Goal: Communication & Community: Answer question/provide support

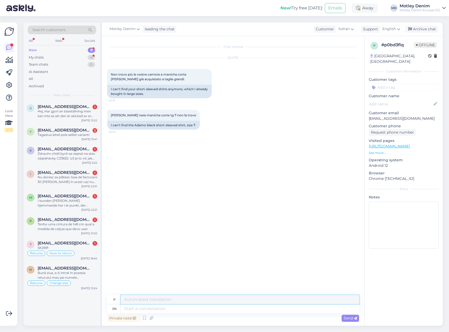
drag, startPoint x: 173, startPoint y: 302, endPoint x: 176, endPoint y: 308, distance: 6.9
click at [173, 303] on textarea at bounding box center [240, 299] width 239 height 9
click at [178, 311] on textarea at bounding box center [240, 309] width 239 height 9
type textarea "Hello"
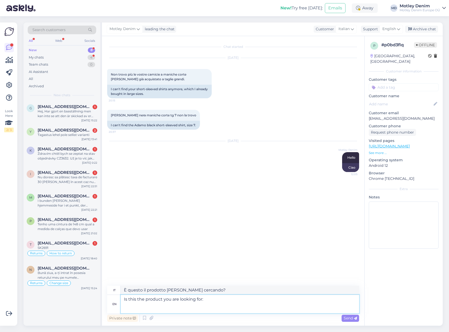
paste textarea "[URL][DOMAIN_NAME][PERSON_NAME]"
type textarea "Is this the product you are looking for: [URL][DOMAIN_NAME][PERSON_NAME]"
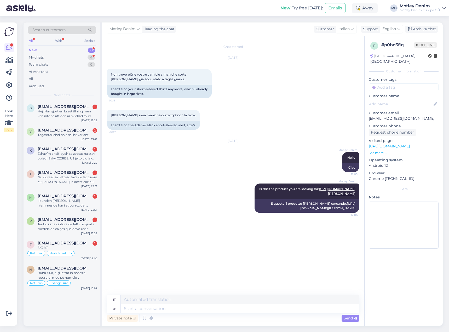
click at [389, 83] on input at bounding box center [404, 87] width 70 height 8
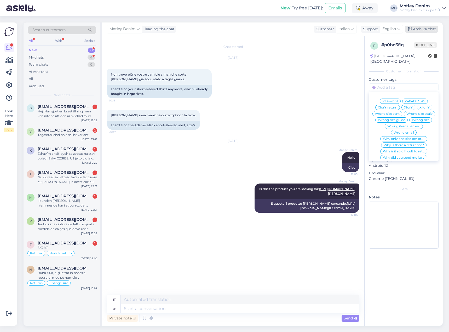
click at [426, 29] on div "Archive chat" at bounding box center [421, 29] width 33 height 7
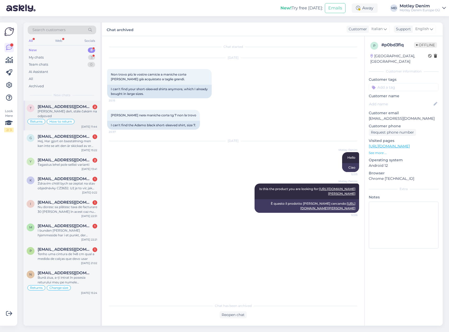
click at [76, 111] on div "[PERSON_NAME] deň, stále čakám na odpoved" at bounding box center [68, 113] width 60 height 9
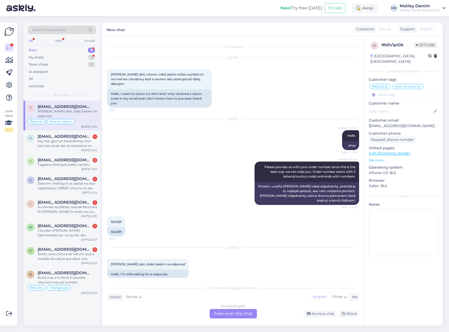
click at [235, 315] on div "Slovak to English Take over the chat" at bounding box center [233, 313] width 47 height 9
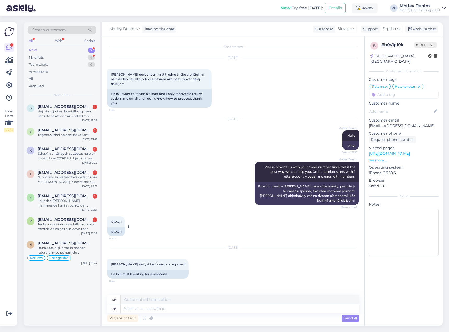
click at [119, 228] on div "SK2691" at bounding box center [116, 232] width 18 height 9
copy div "SK2691"
click at [196, 182] on div "Motley Denim Please provide us with your order number since this is the best wa…" at bounding box center [233, 183] width 252 height 55
click at [118, 228] on div "SK2691" at bounding box center [116, 232] width 18 height 9
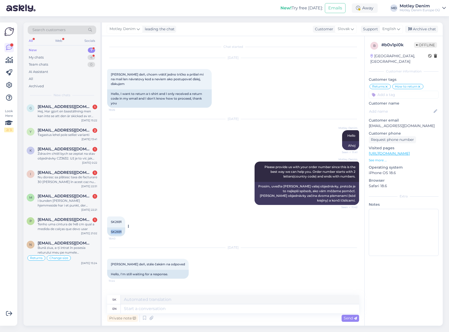
click at [118, 228] on div "SK2691" at bounding box center [116, 232] width 18 height 9
copy div "SK2691"
click at [165, 309] on textarea at bounding box center [240, 309] width 239 height 9
type textarea "Use th"
type textarea "Použitie"
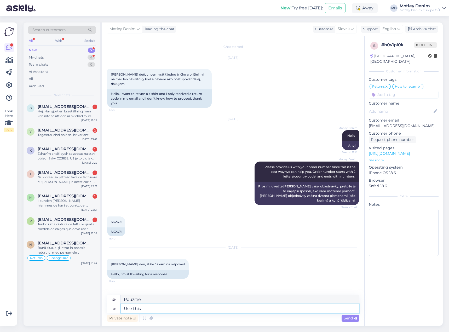
type textarea "Use this"
type textarea "Použi toto"
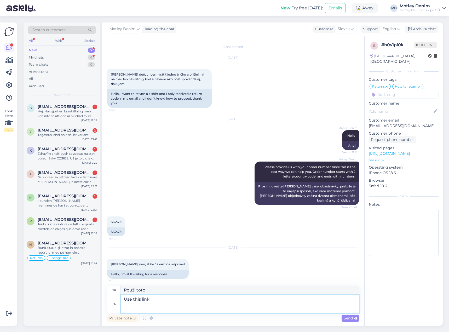
paste textarea "[URL][DOMAIN_NAME]"
type textarea "Use this link: [URL][DOMAIN_NAME]"
type textarea "Použite tento odkaz: [URL][DOMAIN_NAME]"
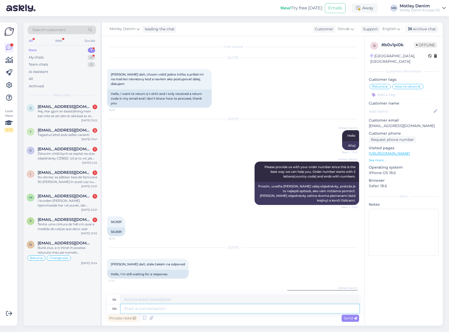
scroll to position [35, 0]
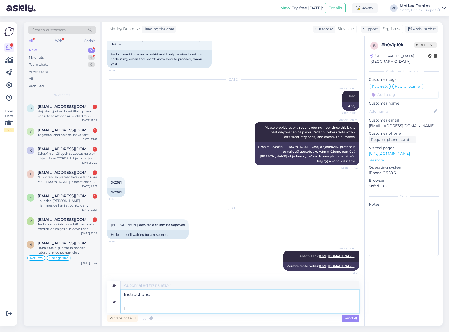
type textarea "Instructions: 1."
type textarea "Pokyny: 1."
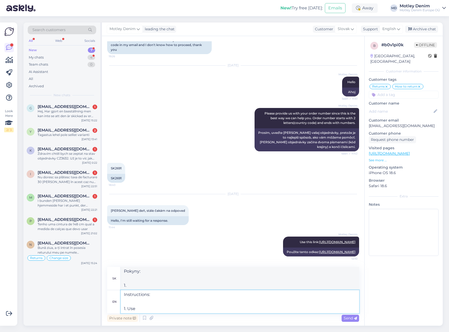
type textarea "Instructions: 1. Use t"
type textarea "Pokyny: 1. Použitie"
type textarea "Instructions: 1. Use the l"
type textarea "Pokyny: 1. Použite"
type textarea "Instructions: 1. Use the li"
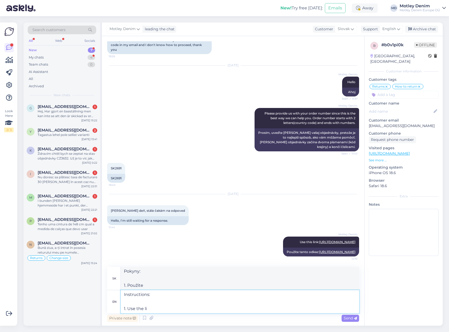
type textarea "Pokyny: 1. Použite li"
type textarea "Instructions: 1. Use"
type textarea "Pokyny: 1. Použite"
type textarea "Instructions: 1. Use"
type textarea "Pokyny: 1. Použitie"
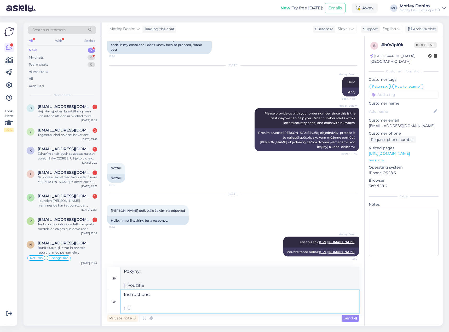
type textarea "Instructions: 1."
type textarea "Pokyny: 1."
type textarea "Instructions: 1. w"
type textarea "Pokyny: 1. w"
type textarea "Instructions: 1. write t"
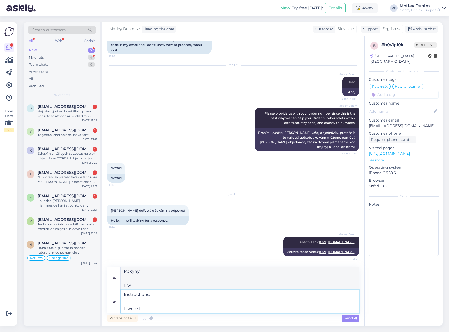
type textarea "Pokyny: 1. napíš"
type textarea "Instructions: 1. write down t"
type textarea "Pokyny: 1. zapíšte si"
type textarea "Instructions: 1. write down this"
type textarea "Pokyny: 1. zapíšte si toto"
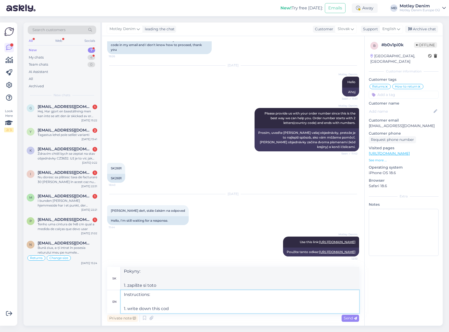
type textarea "Instructions: 1. write down this code"
type textarea "Pokyny: 1. zapíšte si tento kód"
type textarea "Instructions: 1. write down this code:"
type textarea "Pokyny: 1. zapíšte si tento kód:"
click at [183, 309] on textarea "Instructions: 1. write down this code:" at bounding box center [240, 301] width 239 height 23
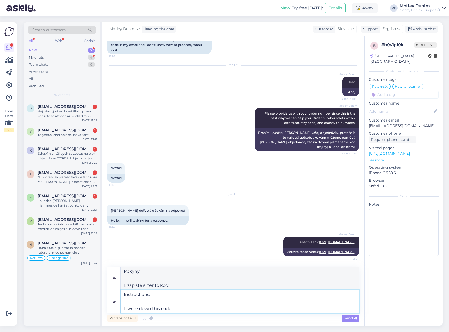
paste textarea "95886026"
type textarea "Instructions: 1. write down this code: 95886026"
type textarea "Pokyny: 1. zapíšte si tento kód: 95886026"
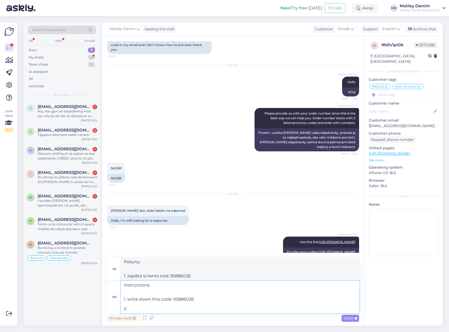
type textarea "Instructions: 1. write down this code: 95886026 2."
type textarea "Pokyny: 1. zapíšte si tento kód: 95886026 2."
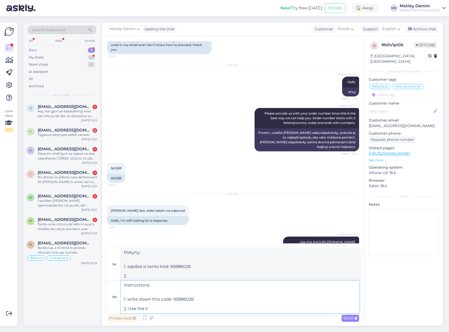
type textarea "Instructions: 1. write down this code: 95886026 2. Use the lin"
type textarea "Pokyny: 1. zapíšte si tento kód: 95886026 2. Použite"
type textarea "Instructions: 1. write down this code: 95886026 2. Use the link t"
type textarea "Pokyny: 1. zapíšte si tento kód: 95886026 2. Použite odkaz"
type textarea "Instructions: 1. write down this code: 95886026 2. Use the link to f"
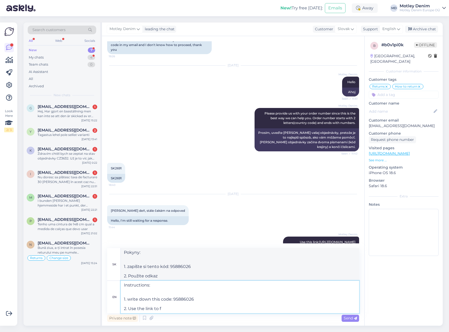
type textarea "Pokyny: 1. zapíšte si tento kód: 95886026 2. Použite odkaz na"
type textarea "Instructions: 1. write down this code: 95886026 2. Use the link to find"
type textarea "Pokyny: 1. zapíšte si tento kód: 95886026 2. Použite odkaz na vyhľadanie"
type textarea "Instructions: 1. write down this code: 95886026 2. Use the link to find the nea…"
type textarea "Pokyny: 1. zapíšte si tento kód: 95886026 2. Použite odkaz na nájdenie najbližš…"
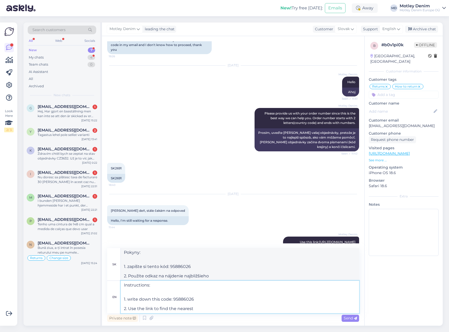
type textarea "Instructions: 1. write down this code: 95886026 2. Use the link to find the nea…"
type textarea "Pokyny: 1. zapíšte si tento kód: 95886026 2. Použite odkaz na nájdenie najbližš…"
type textarea "Instructions: 1. write down this code: 95886026 2. Use the link to find the nea…"
type textarea "Pokyny: 1. zapíšte si tento kód: 95886026 2. Použite odkaz na nájdenie najbližš…"
type textarea "Instructions: 1. write down this code: 95886026 2. Use the link to find the nea…"
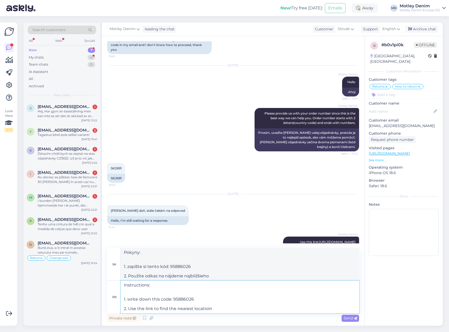
type textarea "Pokyny: 1. zapíšte si tento kód: 95886026 2. Použite odkaz na vyhľadanie najbli…"
click at [154, 293] on textarea "Instructions: 1. write down this code: 95886026 2. Use the link to find the nea…" at bounding box center [240, 297] width 239 height 32
type textarea "Instructions: 1. write down this code: 95886026 2. Use the link to find the nea…"
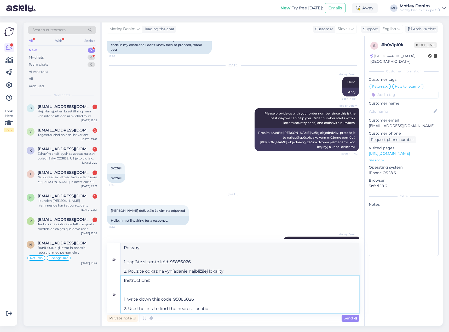
type textarea "Pokyny: 1. zapíšte si tento kód: 95886026 2. Použite odkaz na vyhľadanie najbli…"
type textarea "Instructions: Pack you 1. write down this code: 95886026 2. Use the link to fin…"
type textarea "Pokyny: Zabaľ si 1. zapíšte si tento kód: 95886026 2. Použite odkaz na vyhľadan…"
type textarea "Instructions: Pack your items that you wish to return 1. write down this code: …"
type textarea "Pokyny: Zabaľte si veci, ktoré chcete vrátiť 1. zapíšte si tento kód: 95886026 …"
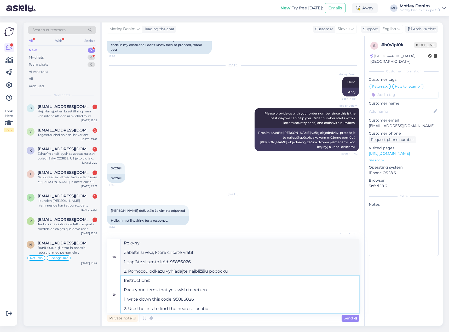
type textarea "Instructions: Pack your items that you wish to return. 1. write down this code:…"
type textarea "Pokyny: Zabaľte si veci, ktoré chcete vrátiť. 1. zapíšte si tento kód: 95886026…"
click at [124, 287] on textarea "Instructions: Pack your items that you wish to return. 1. write down this code:…" at bounding box center [240, 294] width 239 height 37
type textarea "Instructions: 1. Pack your items that you wish to return. 1. write down this co…"
type textarea "Pokyny: 1. Zabaľte si veci, ktoré chcete vrátiť. 1. zapíšte si tento kód: 95886…"
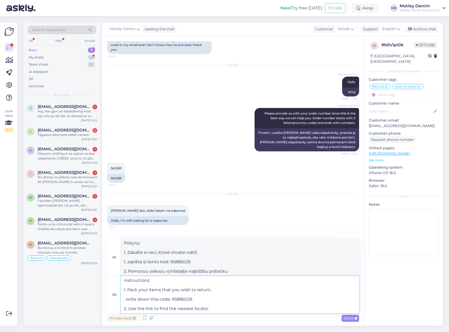
type textarea "Instructions: 1. Pack your items that you wish to return. 2. write down this co…"
type textarea "Pokyny: 1. Zabaľte si veci, ktoré chcete vrátiť. 2. Zapíšte si tento kód: 95886…"
click at [218, 289] on textarea "Instructions: 1. Pack your items that you wish to return. 2. write down this co…" at bounding box center [240, 294] width 239 height 37
type textarea "Instructions: 1. Pack your items that you wish to return - please include the d…"
type textarea "Pokyny: 1. Zabaľte si položky, ktoré chcete vrátiť - priložte, prosím, dokument…"
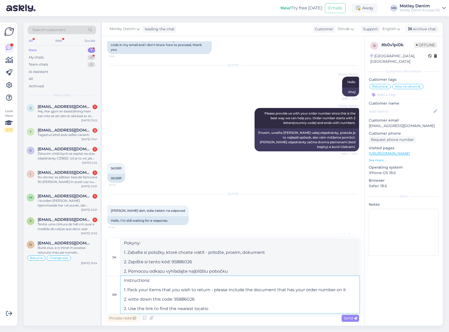
type textarea "Instructions: 1. Pack your items that you wish to return - please include the d…"
type textarea "Pokyny: 1. Zabaľte si položky, ktoré chcete vrátiť - priložte dokument s číslom…"
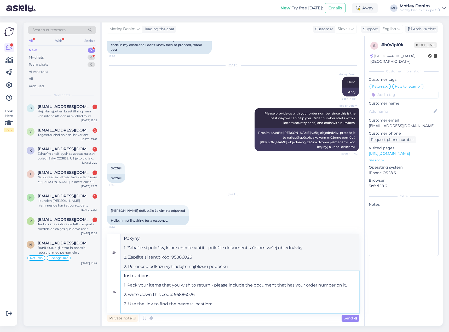
type textarea "Instructions: 1. Pack your items that you wish to return - please include the d…"
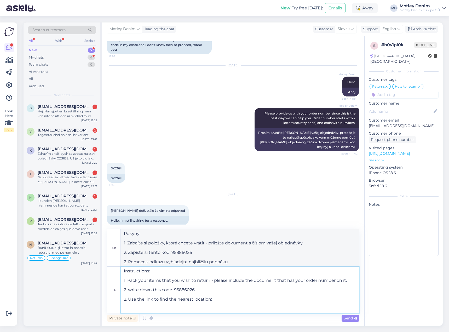
type textarea "Pokyny: 1. Zabaľte si položky, ktoré chcete vrátiť - priložte dokument s číslom…"
click at [137, 306] on textarea "Instructions: 1. Pack your items that you wish to return - please include the d…" at bounding box center [240, 290] width 239 height 47
paste textarea "[URL][DOMAIN_NAME]"
type textarea "Instructions: 1. Pack your items that you wish to return - please include the d…"
type textarea "Pokyny: 1. Zabaľte si položky, ktoré chcete vrátiť - priložte dokument s číslom…"
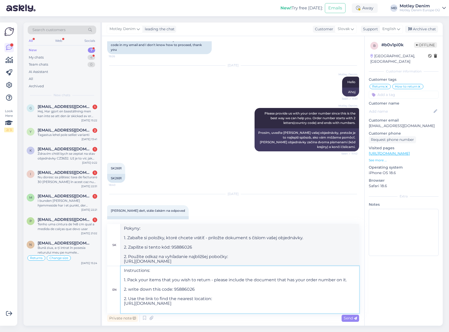
scroll to position [7, 0]
type textarea "Instructions: 1. Pack your items that you wish to return - please include the d…"
type textarea "Pokyny: 1. Zabaľte si položky, ktoré chcete vrátiť - priložte dokument s číslom…"
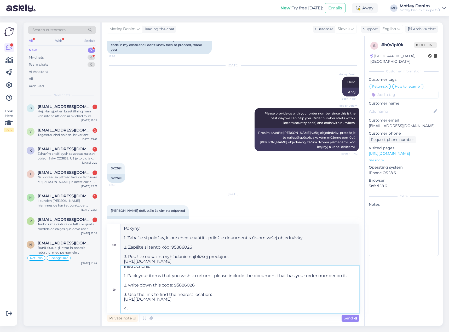
type textarea "Instructions: 1. Pack your items that you wish to return - please include the d…"
type textarea "Pokyny: 1. Zabaľte si položky, ktoré chcete vrátiť - priložte dokument s číslom…"
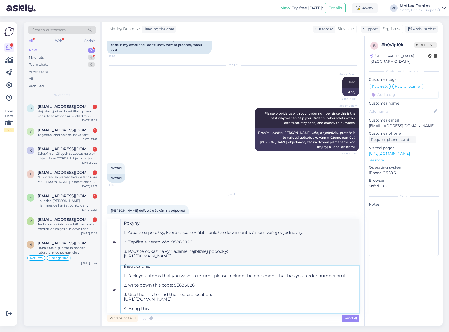
type textarea "Instructions: 1. Pack your items that you wish to return - please include the d…"
type textarea "Pokyny: 1. Zabaľte si položky, ktoré chcete vrátiť - priložte dokument s číslom…"
click at [179, 310] on textarea "Instructions: 1. Pack your items that you wish to return - please include the d…" at bounding box center [240, 289] width 239 height 47
click at [198, 308] on textarea "Instructions: 1. Pack your items that you wish to return - please include the d…" at bounding box center [240, 289] width 239 height 47
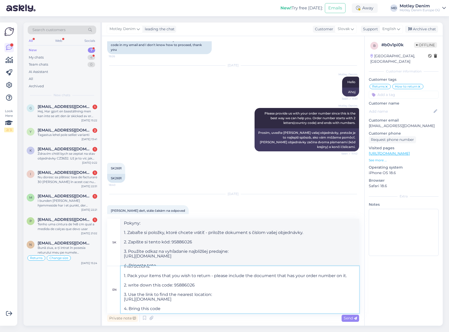
type textarea "Instructions: 1. Pack your items that you wish to return - please include the d…"
type textarea "Pokyny: 1. Zabaľte si položky, ktoré chcete vrátiť - priložte, prosím, dokument…"
type textarea "Instructions: 1. Pack your items that you wish to return - please include the d…"
type textarea "Pokyny: 1. Zabaľte si položky, ktoré chcete vrátiť - priložte dokument s číslom…"
type textarea "Instructions: 1. Pack your items that you wish to return - please include the d…"
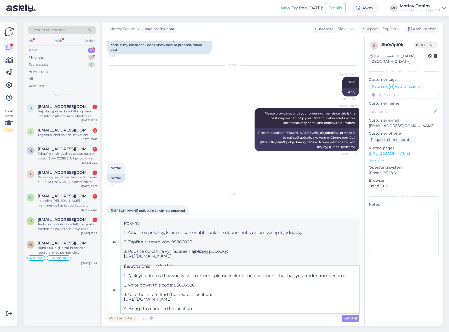
type textarea "Pokyny: 1. Zabaľte si položky, ktoré chcete vrátiť - priložte dokument s číslom…"
type textarea "Instructions: 1. Pack your items that you wish to return - please include the d…"
type textarea "Pokyny: 1. Zabaľte si položky, ktoré chcete vrátiť - priložte dokument s číslom…"
type textarea "Instructions: 1. Pack your items that you wish to return - please include the d…"
type textarea "Pokyny: 1. Zabaľte si položky, ktoré chcete vrátiť - priložte dokument s číslom…"
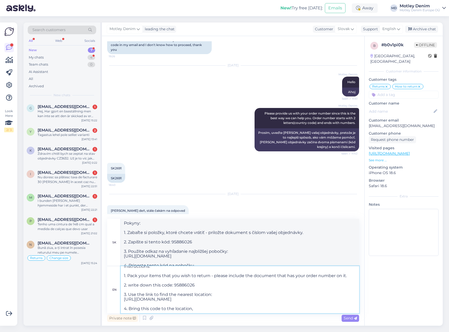
type textarea "Instructions: 1. Pack your items that you wish to return - please include the d…"
type textarea "Pokyny: 1. Zabaľte si položky, ktoré chcete vrátiť - priložte, prosím, dokument…"
type textarea "Instructions: 1. Pack your items that you wish to return - please include the d…"
type textarea "Pokyny: 1. Zabaľte si položky, ktoré chcete vrátiť - priložte dokument s číslom…"
type textarea "Instructions: 1. Pack your items that you wish to return - please include the d…"
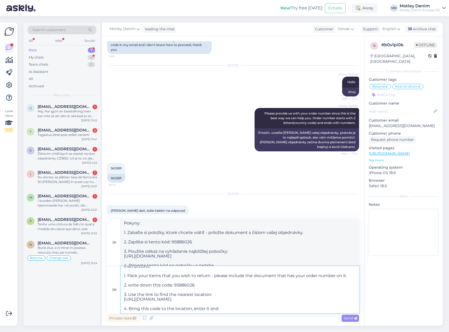
type textarea "Pokyny: 1. Zabaľte si položky, ktoré chcete vrátiť - priložte dokument s číslom…"
type textarea "Instructions: 1. Pack your items that you wish to return - please include the d…"
type textarea "Pokyny: 1. Zabaľte si položky, ktoré chcete vrátiť - priložte dokument s číslom…"
type textarea "Instructions: 1. Pack your items that you wish to return - please include the d…"
type textarea "Pokyny: 1. Zabaľte si položky, ktoré chcete vrátiť - priložte dokument s číslom…"
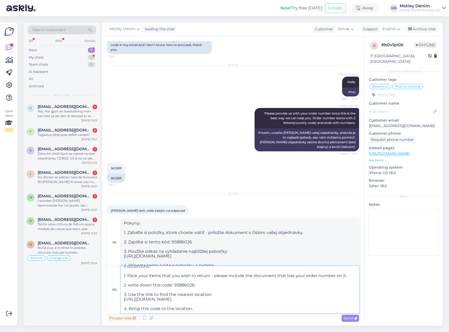
type textarea "Instructions: 1. Pack your items that you wish to return - please include the d…"
type textarea "Pokyny: 1. Zabaľte si položky, ktoré chcete vrátiť - priložte, prosím, dokument…"
type textarea "Instructions: 1. Pack your items that you wish to return - please include the d…"
type textarea "Pokyny: 1. Zabaľte si položky, ktoré chcete vrátiť - priložte dokument s číslom…"
type textarea "Instructions: 1. Pack your items that you wish to return - please include the d…"
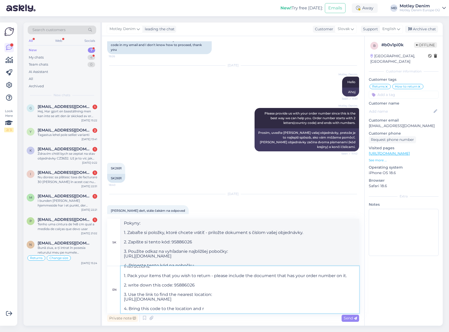
type textarea "Pokyny: 1. Zabaľte si položky, ktoré chcete vrátiť - priložte dokument s číslom…"
type textarea "Instructions: 1. Pack your items that you wish to return - please include the d…"
type textarea "Pokyny: 1. Zabaľte si položky, ktoré chcete vrátiť - priložte dokument s číslom…"
type textarea "Instructions: 1. Pack your items that you wish to return - please include the d…"
type textarea "Pokyny: 1. Zabaľte si položky, ktoré chcete vrátiť - priložte dokument s číslom…"
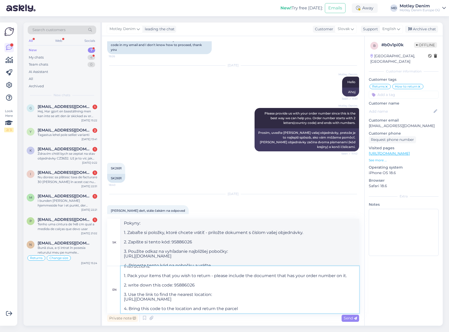
type textarea "Instructions: 1. Pack your items that you wish to return - please include the d…"
type textarea "Pokyny: 1. Zabaľte si položky, ktoré chcete vrátiť - priložte dokument s číslom…"
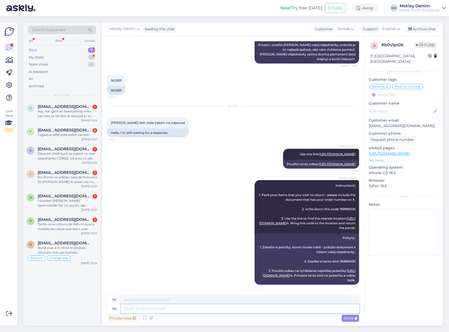
scroll to position [0, 0]
click at [395, 91] on input at bounding box center [404, 95] width 70 height 8
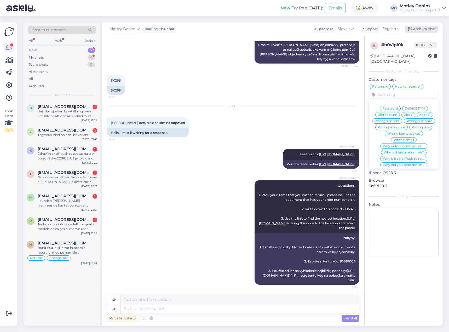
click at [423, 27] on div "Archive chat" at bounding box center [421, 29] width 33 height 7
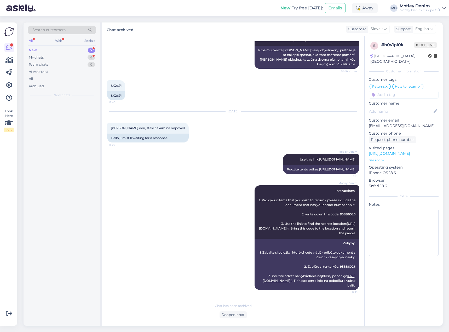
scroll to position [155, 0]
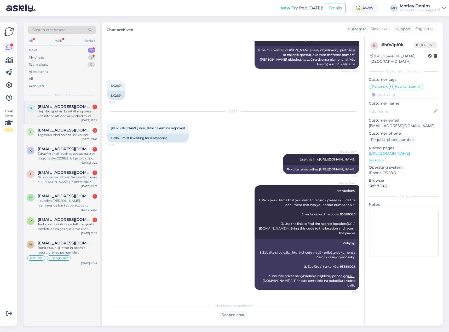
click at [58, 112] on div "Hej, Har gjort en bseställning men kan inte se att den är skickad av er och fak…" at bounding box center [68, 113] width 60 height 9
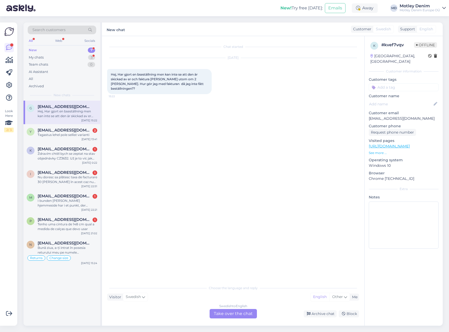
scroll to position [0, 0]
click at [233, 322] on div "Chat started [DATE] Hej, Har gjort en bseställning men kan inte se att den är s…" at bounding box center [233, 181] width 263 height 290
click at [238, 317] on div "Swedish to English Take over the chat" at bounding box center [233, 313] width 47 height 9
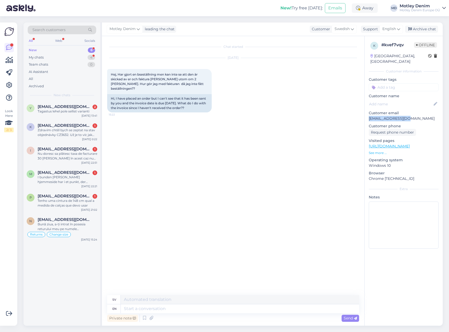
drag, startPoint x: 370, startPoint y: 113, endPoint x: 414, endPoint y: 113, distance: 43.7
click at [414, 116] on p "[EMAIL_ADDRESS][DOMAIN_NAME]" at bounding box center [404, 118] width 70 height 5
copy p "[EMAIL_ADDRESS][DOMAIN_NAME]"
drag, startPoint x: 144, startPoint y: 318, endPoint x: 153, endPoint y: 296, distance: 23.2
click at [144, 318] on icon at bounding box center [145, 318] width 6 height 8
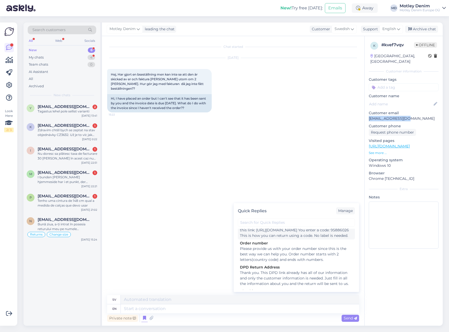
scroll to position [78, 0]
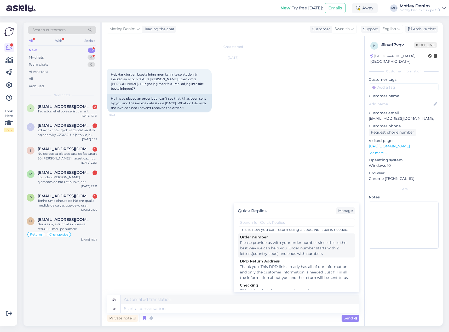
click at [267, 253] on div "Please provide us with your order number since this is the best way we can help…" at bounding box center [296, 248] width 113 height 16
type textarea "Vänligen ange ditt ordernummer eftersom det är det bästa sättet vi kan hjälpa d…"
type textarea "Please provide us with your order number since this is the best way we can help…"
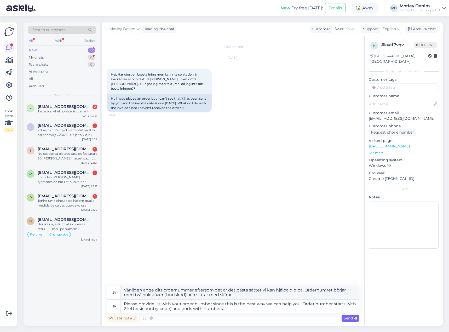
click at [351, 321] on div "Send" at bounding box center [351, 318] width 18 height 7
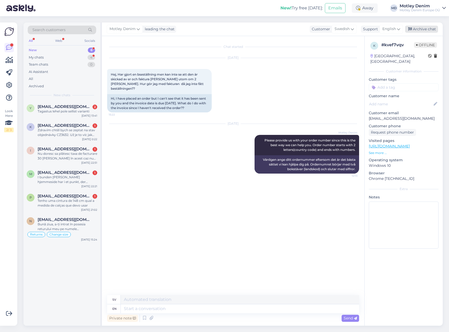
click at [422, 28] on div "Archive chat" at bounding box center [421, 29] width 33 height 7
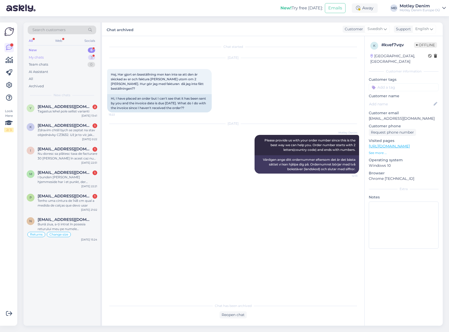
click at [85, 57] on div "My chats 3" at bounding box center [62, 57] width 69 height 7
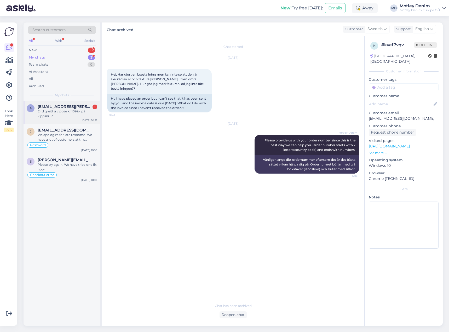
click at [50, 110] on div "Er d greitt å vippse kr 1099,- på vippsnr. ?" at bounding box center [68, 113] width 60 height 9
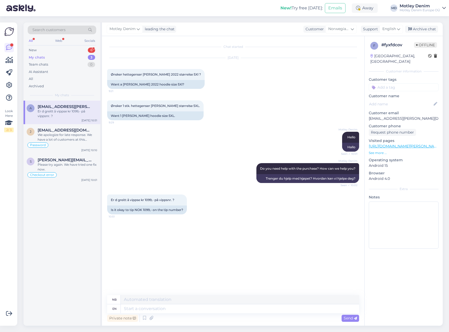
click at [154, 228] on div "Chat started [DATE] Ønsker hettegenser [PERSON_NAME] 2022 størrelse 5Xl ? 9:21 …" at bounding box center [235, 165] width 257 height 249
click at [165, 141] on div "Motley Denim Hello Seen ✓ 10:01 Hallo" at bounding box center [233, 141] width 252 height 31
click at [112, 199] on span "Er d greitt å vippse kr 1099,- på vippsnr. ?" at bounding box center [143, 200] width 64 height 4
drag, startPoint x: 112, startPoint y: 199, endPoint x: 176, endPoint y: 199, distance: 63.8
click at [174, 199] on span "Er d greitt å vippse kr 1099,- på vippsnr. ?" at bounding box center [143, 200] width 64 height 4
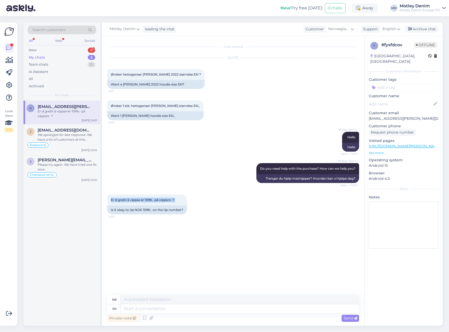
copy div "Er d greitt å vippse kr 1099,- på vippsnr. ? 10:51"
click at [137, 131] on div "Motley Denim Hello Seen ✓ 10:01 Hallo" at bounding box center [233, 141] width 252 height 31
click at [126, 119] on div "Want 1 [PERSON_NAME] hoodie size 5XL." at bounding box center [155, 115] width 97 height 9
click at [216, 183] on div "Motley Denim Do you need help with the purchase? How can we help you? Seen ✓ 10…" at bounding box center [233, 172] width 252 height 31
click at [180, 308] on textarea at bounding box center [240, 309] width 239 height 9
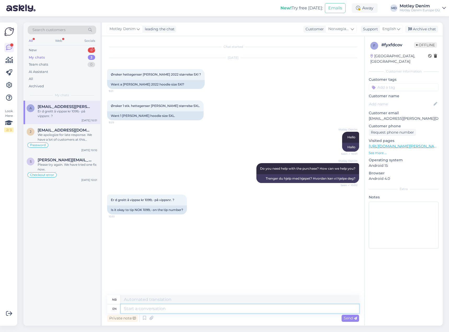
click at [172, 306] on textarea at bounding box center [240, 309] width 239 height 9
type textarea "Please"
type textarea "Vennligst"
type textarea "Please use"
type textarea "Vennligst bruk"
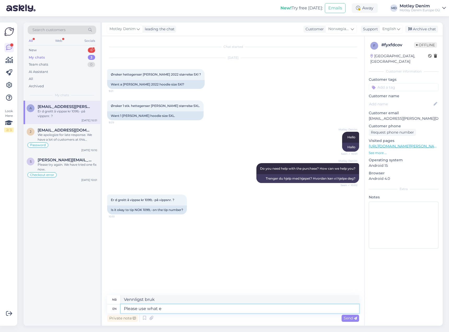
type textarea "Please use what ev"
type textarea "Vennligst bruk hva"
type textarea "Please use what ever"
type textarea "Vennligst bruk hva som helst"
type textarea "Please use what ever payment o"
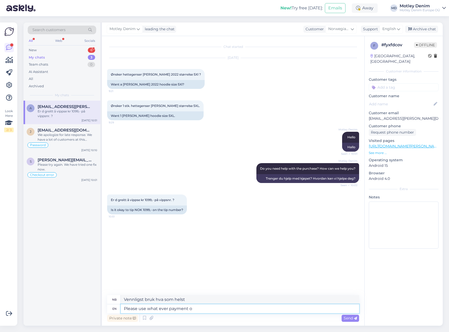
type textarea "Vennligst bruk hvilken som helst betalingsmåte"
type textarea "Please use what ever payment option you"
type textarea "Vennligst bruk hvilken som helst betalingsmåte du har"
type textarea "Please use what ever payment option you prefer."
type textarea "Vennligst bruk hvilken som helst betalingsmåte du foretrekker."
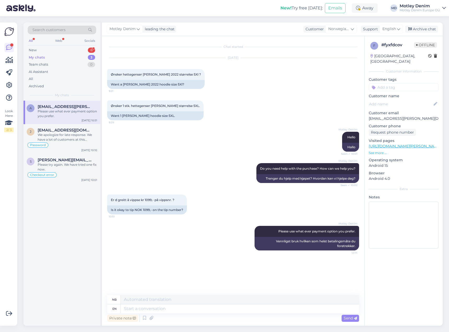
click at [189, 314] on div "Private note Send" at bounding box center [233, 318] width 252 height 10
click at [191, 311] on textarea at bounding box center [240, 309] width 239 height 9
type textarea "These a"
type textarea "Disse"
type textarea "These are t"
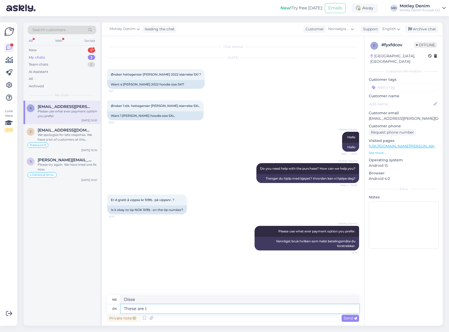
type textarea "Disse er"
type textarea "These are the"
type textarea "Dette er de"
click at [161, 312] on textarea "These are the" at bounding box center [240, 309] width 239 height 9
click at [158, 310] on textarea "These are the" at bounding box center [240, 309] width 239 height 9
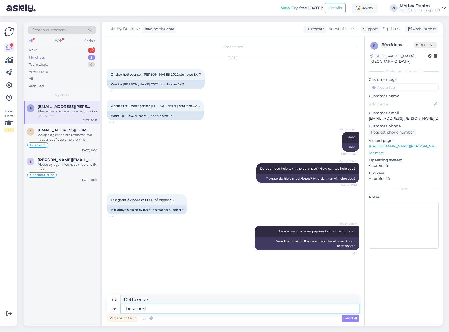
type textarea "These are"
type textarea "Disse er"
type textarea "These are our o"
type textarea "Dette [PERSON_NAME]"
type textarea "These are our options"
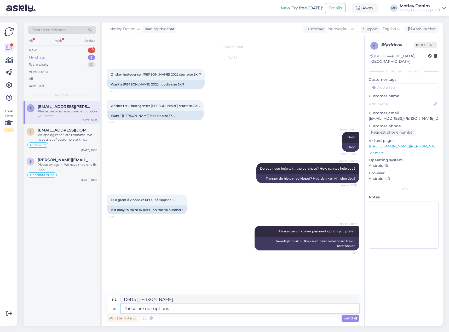
paste textarea
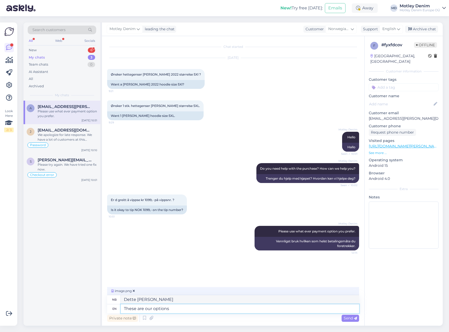
type textarea "Dette er alternativene våre"
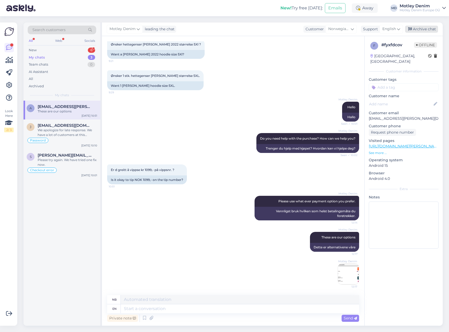
click at [420, 29] on div "Archive chat" at bounding box center [421, 29] width 33 height 7
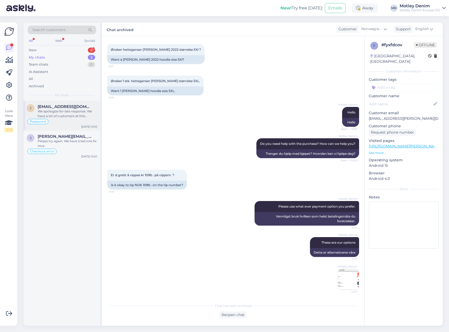
click at [71, 115] on div "We apologize for late response. We have a lot of customers at this moment becau…" at bounding box center [68, 113] width 60 height 9
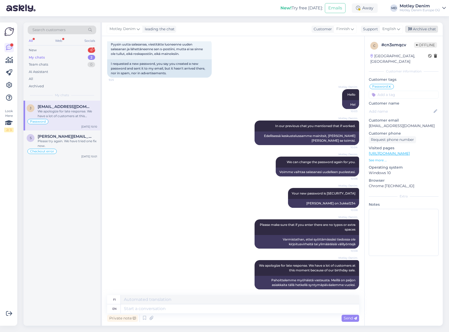
click at [427, 32] on div "Archive chat" at bounding box center [421, 29] width 33 height 7
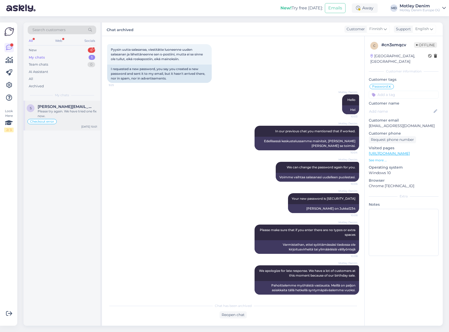
click at [82, 111] on div "Please try again. We have tried one fix now." at bounding box center [68, 113] width 60 height 9
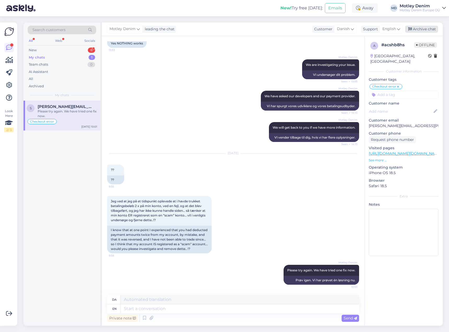
click at [432, 27] on div "Archive chat" at bounding box center [421, 29] width 33 height 7
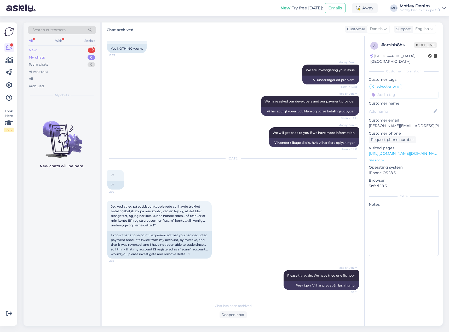
click at [75, 50] on div "New 6" at bounding box center [62, 50] width 69 height 7
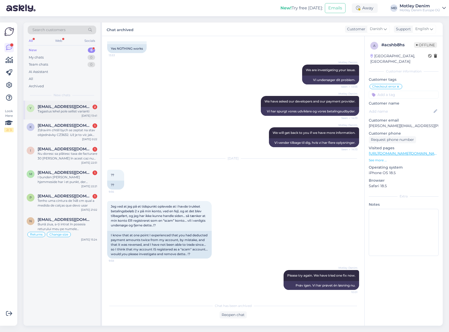
click at [78, 117] on div "y [EMAIL_ADDRESS][DOMAIN_NAME] 2 Tagastus lehel pole sellist varianti [DATE] 13…" at bounding box center [62, 110] width 77 height 19
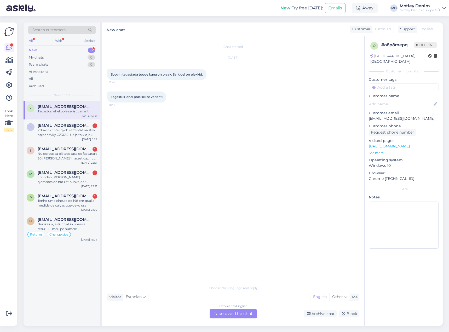
click at [181, 97] on div "Tagastus lehel pole sellist varianti 13:41" at bounding box center [233, 97] width 252 height 22
drag, startPoint x: 134, startPoint y: 116, endPoint x: 116, endPoint y: 119, distance: 18.0
click at [134, 117] on div "Chat started [DATE] Soovin tagastada toode kuna on praak. Särkidel on plekkid. …" at bounding box center [235, 159] width 257 height 237
click at [70, 115] on div "y [EMAIL_ADDRESS][DOMAIN_NAME] Tagastus lehel pole sellist varianti [DATE] 13:41" at bounding box center [62, 110] width 77 height 19
click at [163, 117] on div "Chat started [DATE] Soovin tagastada toode kuna on praak. Särkidel on plekkid. …" at bounding box center [235, 159] width 257 height 237
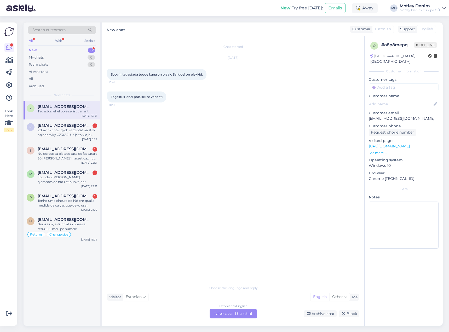
click at [239, 316] on div "Estonian to English Take over the chat" at bounding box center [233, 313] width 47 height 9
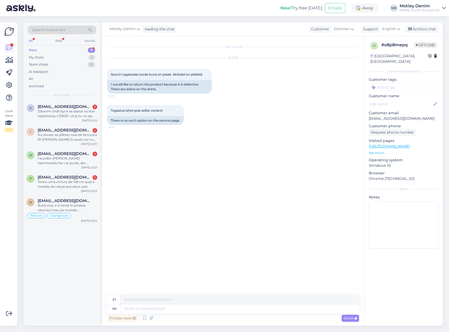
click at [219, 201] on div "Chat started [DATE] Soovin tagastada toode kuna on praak. Särkidel on plekkid. …" at bounding box center [235, 165] width 257 height 249
click at [227, 311] on textarea at bounding box center [240, 309] width 239 height 9
type textarea "Hello"
type textarea "Tere"
type textarea "Can"
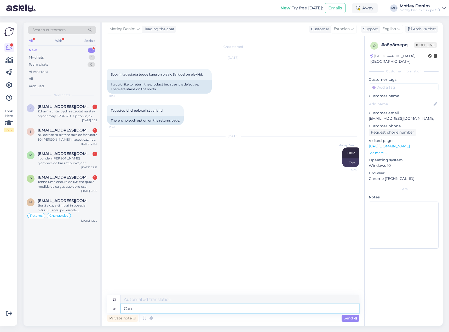
type textarea "[PERSON_NAME]"
type textarea "Can you p"
type textarea "Kas [PERSON_NAME]"
type textarea "Can you please s"
type textarea "Kas te saaksite palun"
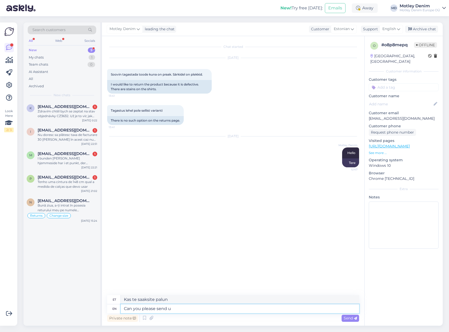
type textarea "Can you please send us"
type textarea "Kas te saaksite palun saata"
type textarea "Can you please send us"
type textarea "Kas te saaksite meile saata"
type textarea "Can you please send us photos."
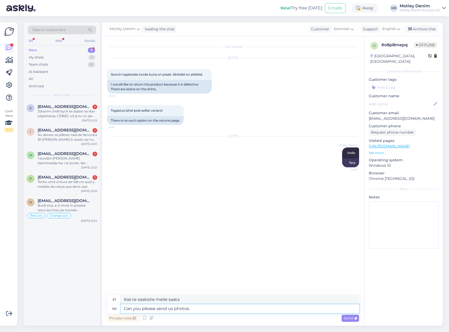
type textarea "Kas te saaksite [PERSON_NAME] fotosid saata?"
type textarea "Can you please send us photos. of t"
type textarea "Kas te saaksite palun saata meile fotosid."
type textarea "Can you please send us photos. of the"
type textarea "Kas te saaksite palun saata meile fotosid sellest?"
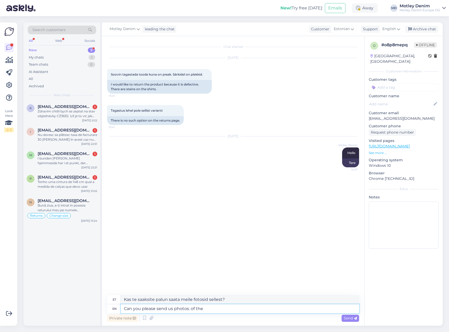
type textarea "Can you please send us photos. of the"
